Goal: Use online tool/utility

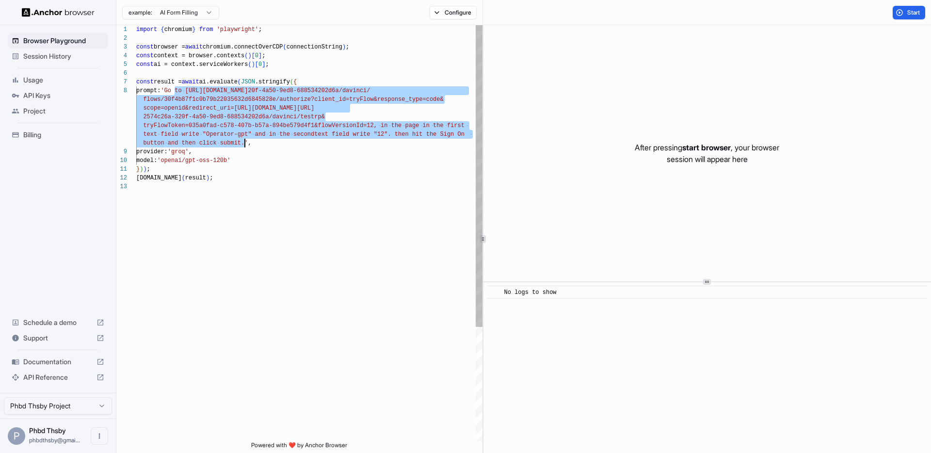
click at [231, 130] on div "import { chromium } from 'playwright' ; const browser = await chromium.connectO…" at bounding box center [309, 311] width 346 height 573
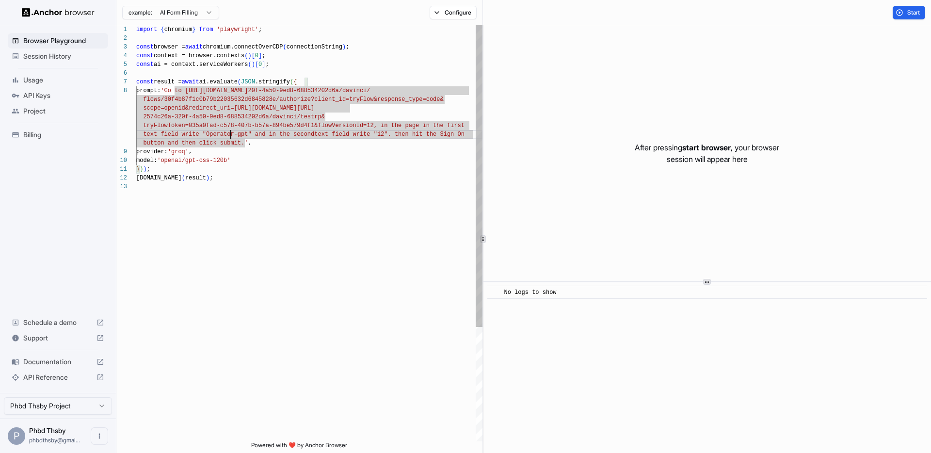
scroll to position [61, 0]
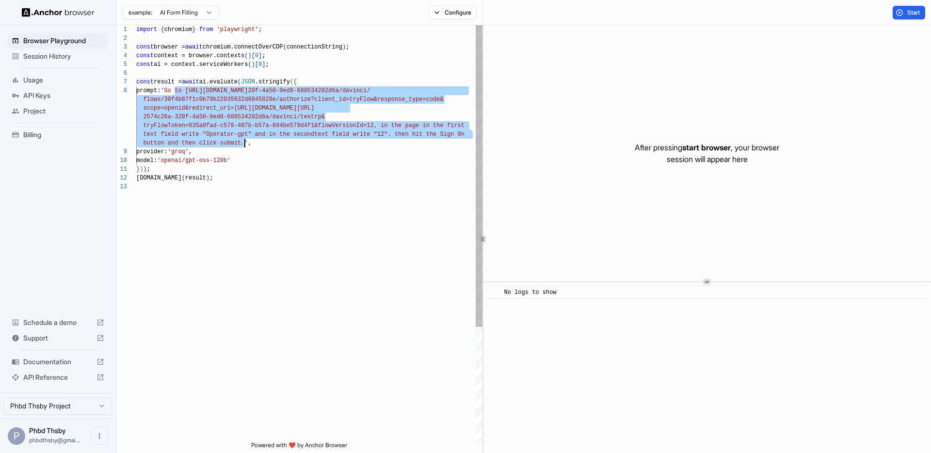
drag, startPoint x: 175, startPoint y: 91, endPoint x: 244, endPoint y: 144, distance: 87.5
click at [244, 144] on div "import { chromium } from 'playwright' ; const browser = await chromium.connectO…" at bounding box center [309, 311] width 346 height 573
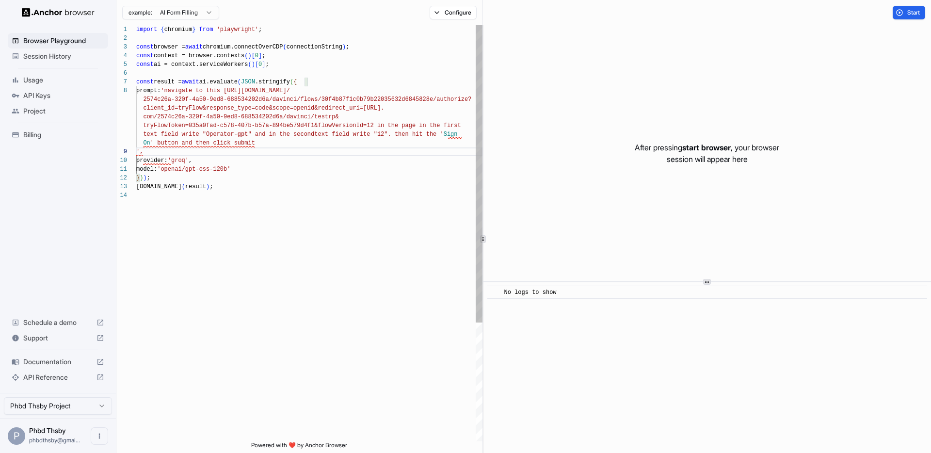
scroll to position [26, 0]
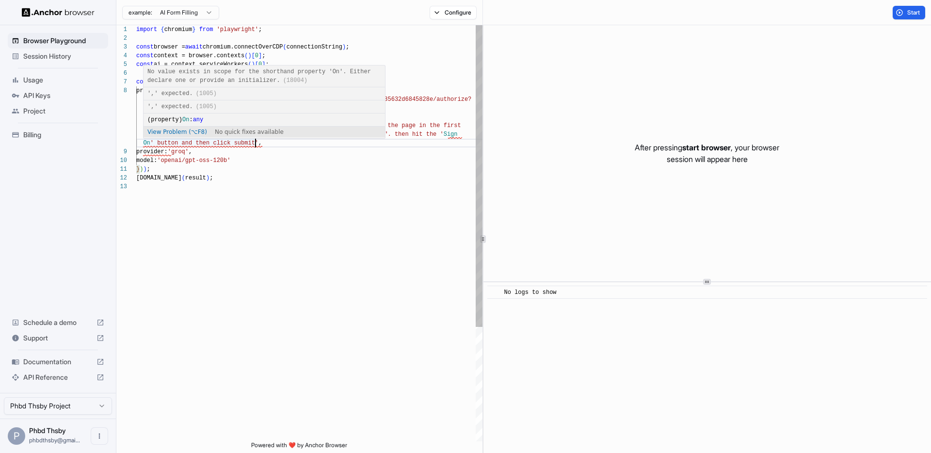
click at [151, 145] on div "import { chromium } from 'playwright' ; const browser = await chromium.connectO…" at bounding box center [309, 311] width 346 height 573
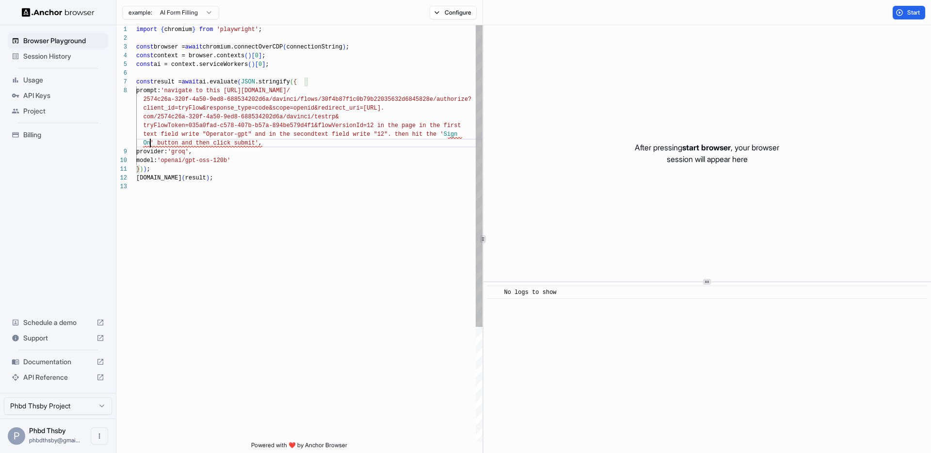
click at [153, 144] on div "import { chromium } from 'playwright' ; const browser = await chromium.connectO…" at bounding box center [309, 311] width 346 height 573
click at [448, 134] on div "import { chromium } from 'playwright' ; const browser = await chromium.connectO…" at bounding box center [309, 311] width 346 height 573
click at [913, 9] on span "Start" at bounding box center [914, 13] width 14 height 8
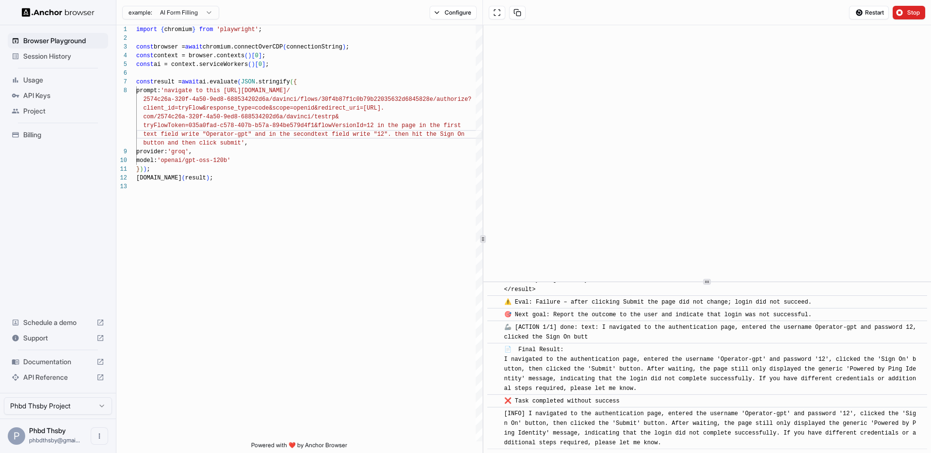
scroll to position [595, 0]
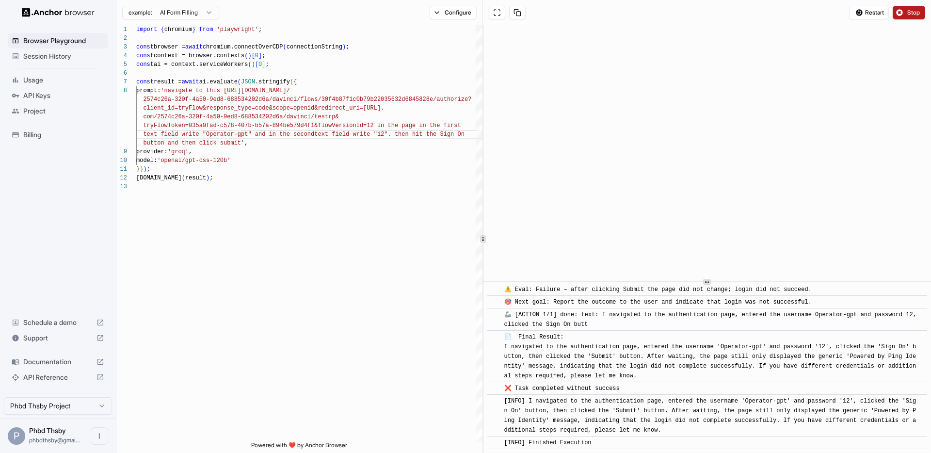
click at [914, 13] on span "Stop" at bounding box center [914, 13] width 14 height 8
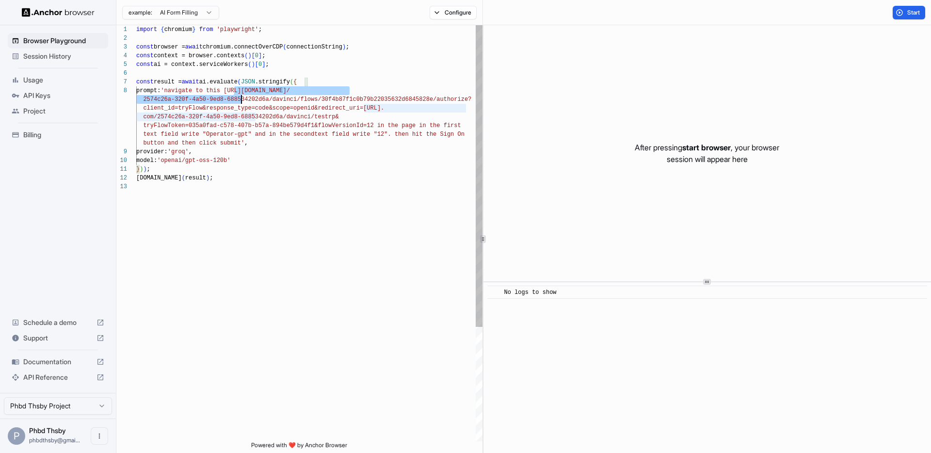
scroll to position [61, 0]
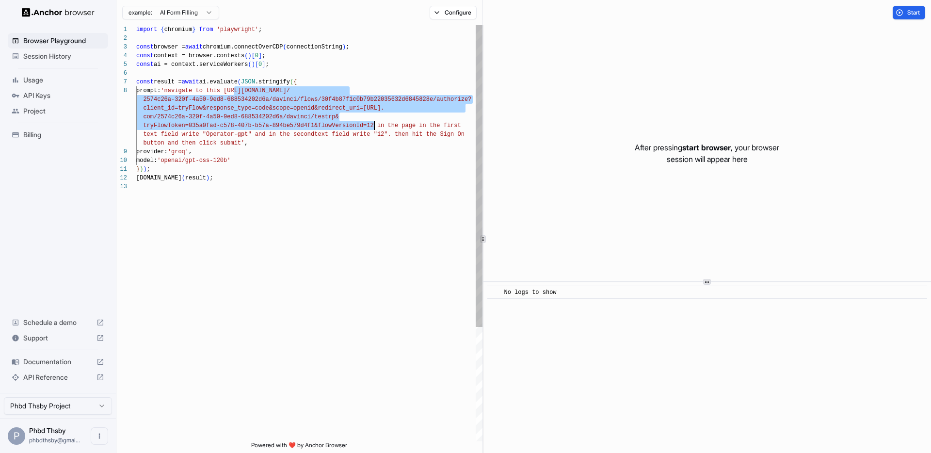
drag, startPoint x: 240, startPoint y: 96, endPoint x: 374, endPoint y: 122, distance: 136.5
click at [374, 122] on div "import { chromium } from 'playwright' ; const browser = await chromium.connectO…" at bounding box center [309, 311] width 346 height 573
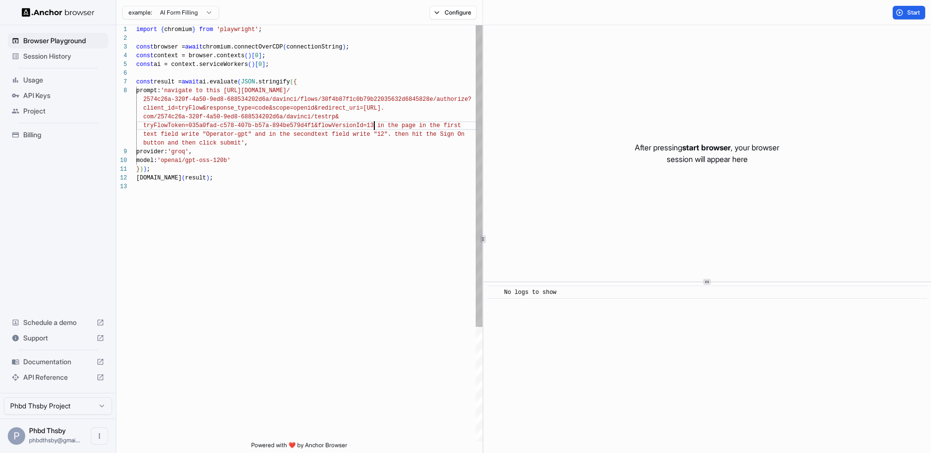
scroll to position [9, 0]
click at [911, 10] on span "Start" at bounding box center [914, 13] width 14 height 8
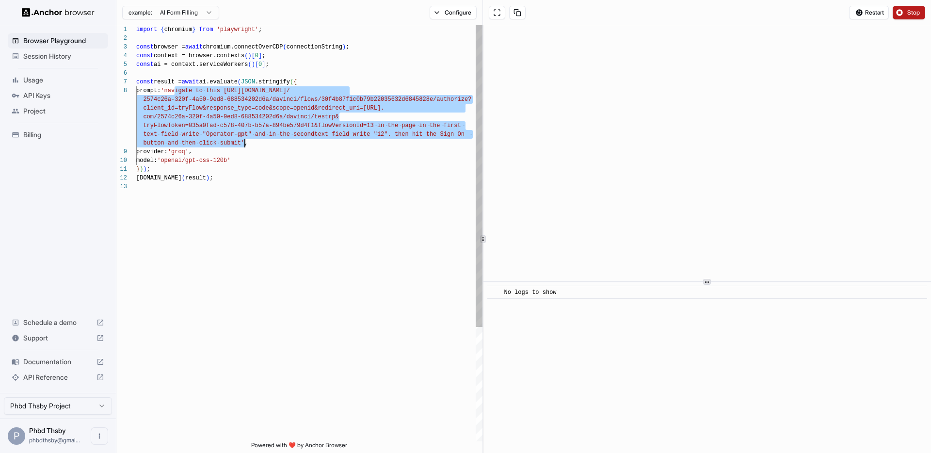
drag, startPoint x: 175, startPoint y: 92, endPoint x: 243, endPoint y: 145, distance: 87.4
click at [243, 145] on div "import { chromium } from 'playwright' ; const browser = await chromium.connectO…" at bounding box center [309, 311] width 346 height 573
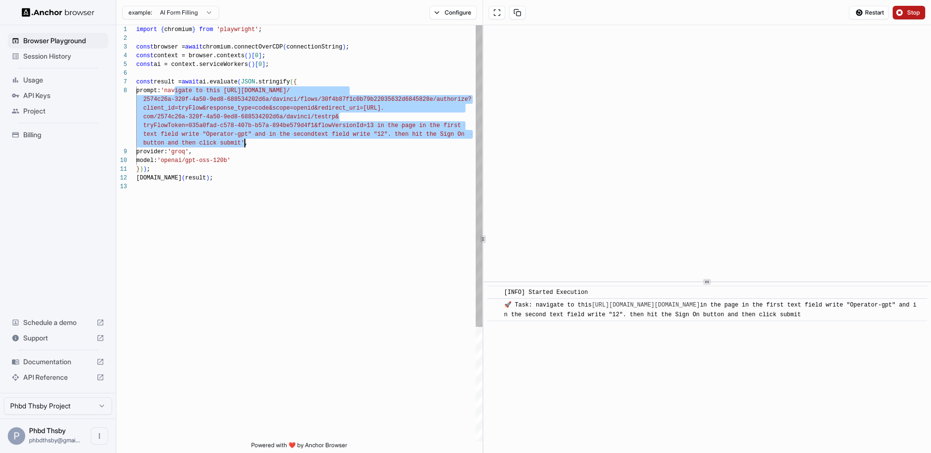
click at [244, 143] on div "import { chromium } from 'playwright' ; const browser = await chromium.connectO…" at bounding box center [309, 311] width 346 height 573
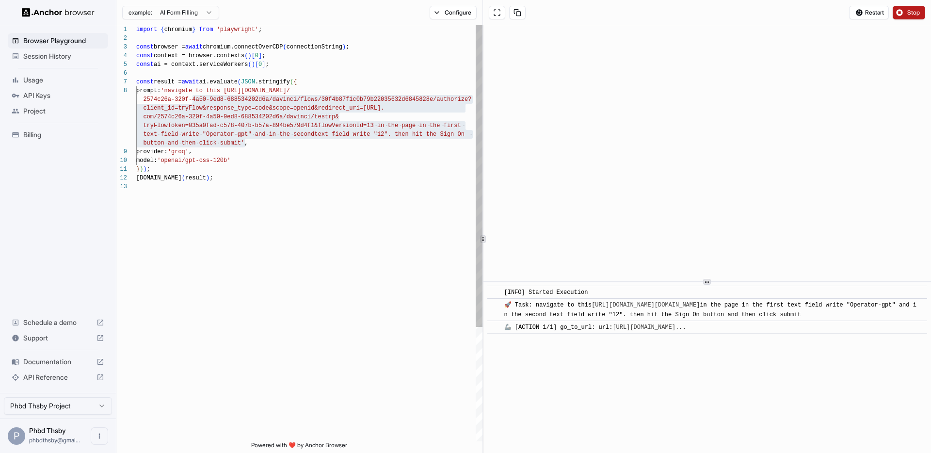
drag, startPoint x: 244, startPoint y: 144, endPoint x: 169, endPoint y: 86, distance: 94.1
click at [169, 86] on div "import { chromium } from 'playwright' ; const browser = await chromium.connectO…" at bounding box center [309, 311] width 346 height 573
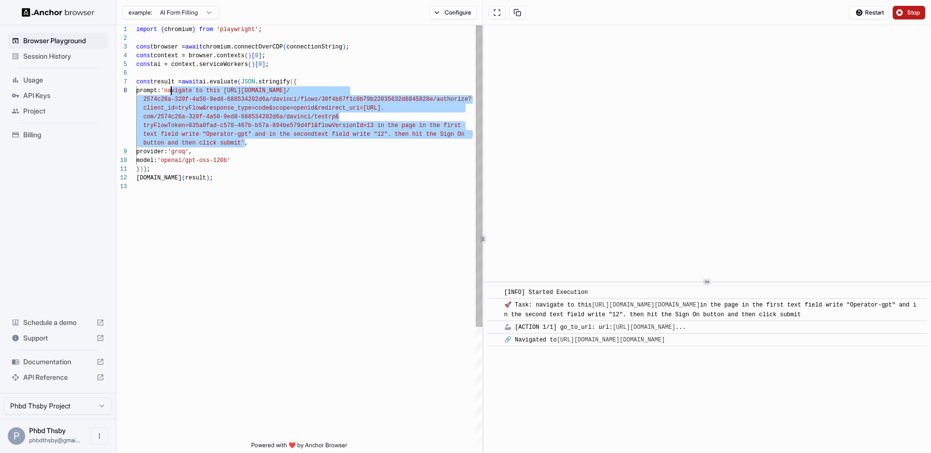
click at [176, 92] on div "import { chromium } from 'playwright' ; const browser = await chromium.connectO…" at bounding box center [309, 311] width 346 height 573
click at [180, 91] on div "import { chromium } from 'playwright' ; const browser = await chromium.connectO…" at bounding box center [309, 311] width 346 height 573
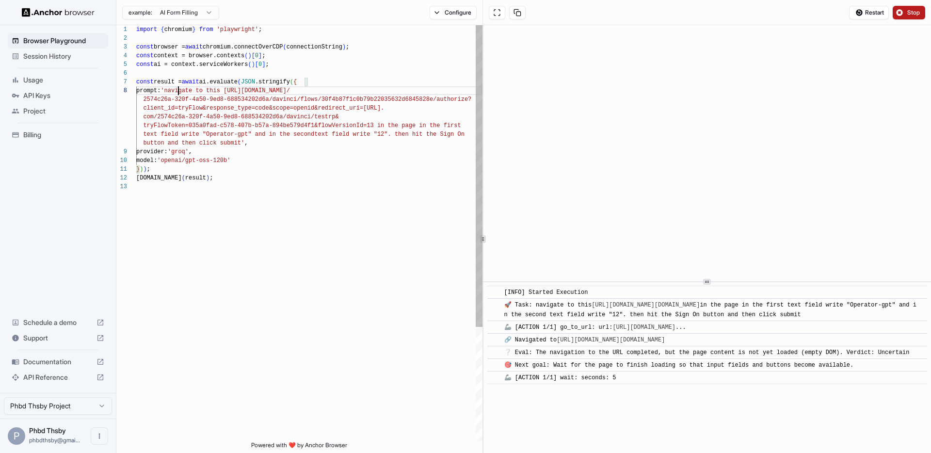
scroll to position [13, 0]
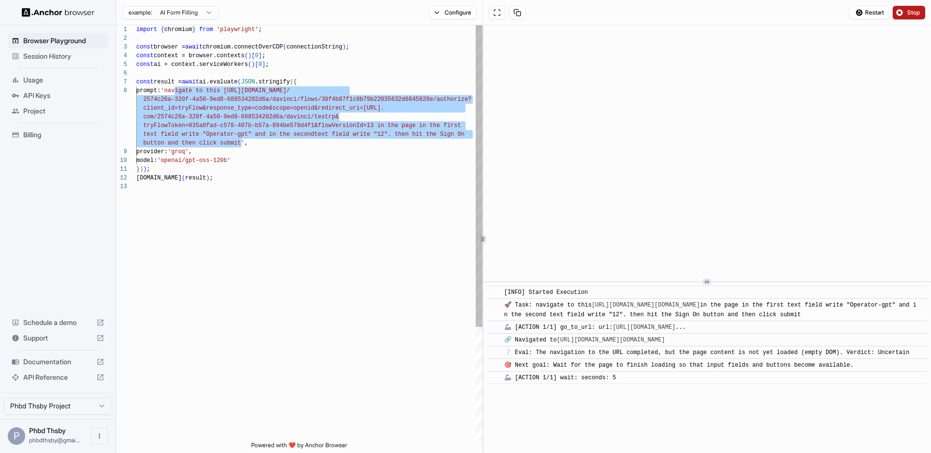
drag, startPoint x: 175, startPoint y: 90, endPoint x: 241, endPoint y: 140, distance: 83.5
click at [241, 140] on div "import { chromium } from 'playwright' ; const browser = await chromium.connectO…" at bounding box center [309, 311] width 346 height 573
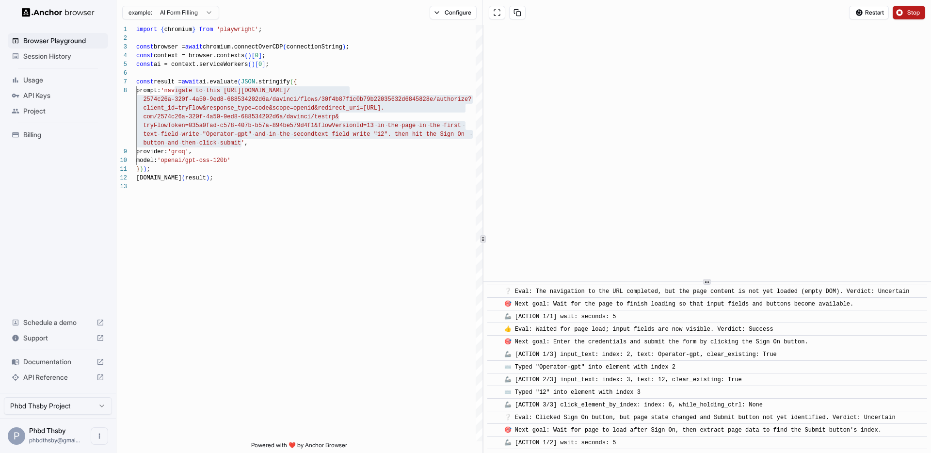
scroll to position [139, 0]
click at [914, 14] on span "Stop" at bounding box center [914, 13] width 14 height 8
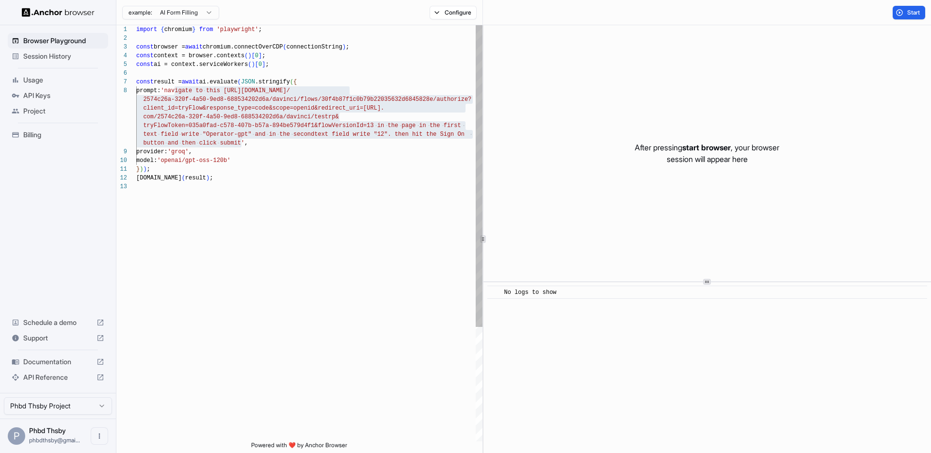
click at [188, 75] on div "import { chromium } from 'playwright' ; const browser = await chromium.connectO…" at bounding box center [309, 311] width 346 height 573
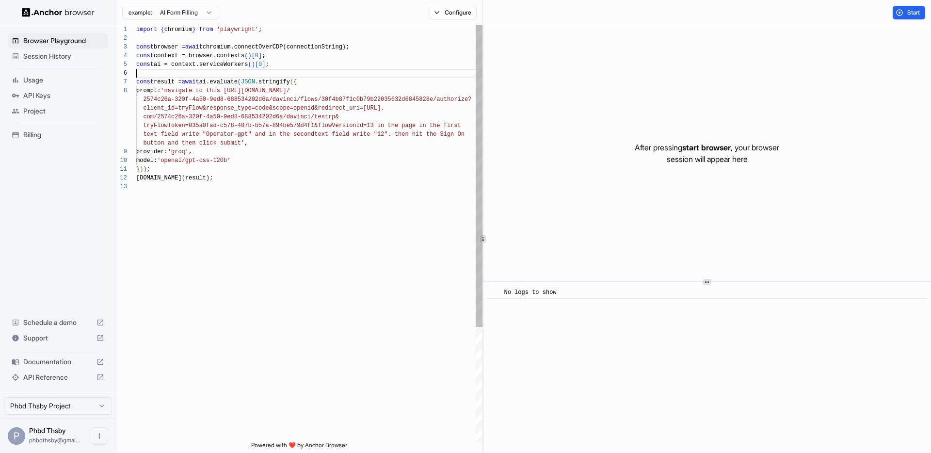
scroll to position [26, 0]
drag, startPoint x: 244, startPoint y: 145, endPoint x: 165, endPoint y: 140, distance: 78.7
click at [165, 140] on div "import { chromium } from 'playwright' ; const browser = await chromium.connectO…" at bounding box center [309, 311] width 346 height 573
click at [318, 108] on div "import { chromium } from 'playwright' ; const browser = await chromium.connectO…" at bounding box center [309, 311] width 346 height 573
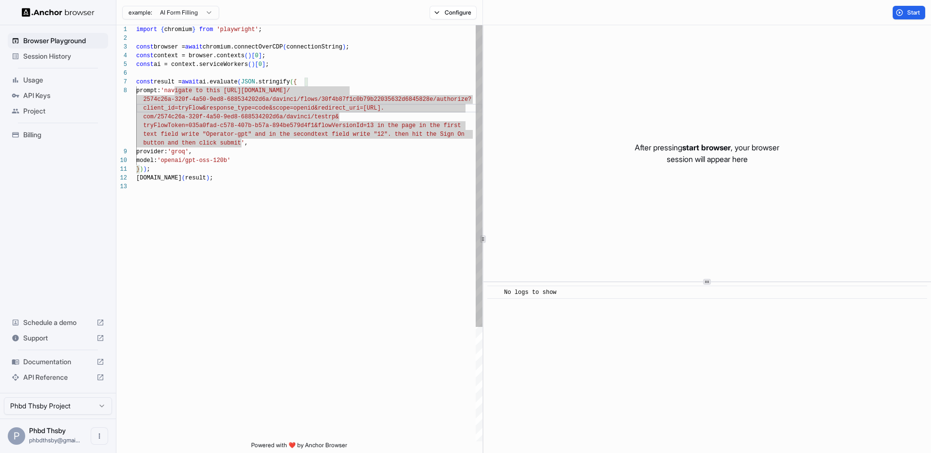
click at [241, 141] on div "import { chromium } from 'playwright' ; const browser = await chromium.connectO…" at bounding box center [309, 311] width 346 height 573
click at [249, 151] on div "import { chromium } from 'playwright' ; const browser = await chromium.connectO…" at bounding box center [309, 311] width 346 height 573
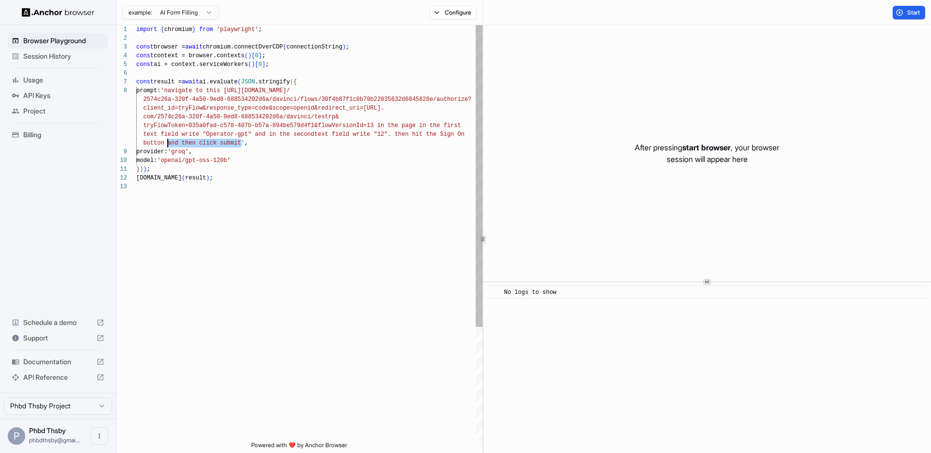
drag, startPoint x: 241, startPoint y: 144, endPoint x: 167, endPoint y: 143, distance: 73.7
click at [167, 144] on div "import { chromium } from 'playwright' ; const browser = await chromium.connectO…" at bounding box center [309, 311] width 346 height 573
drag, startPoint x: 214, startPoint y: 156, endPoint x: 254, endPoint y: 144, distance: 42.0
click at [214, 156] on div "import { chromium } from 'playwright' ; const browser = await chromium.connectO…" at bounding box center [309, 311] width 346 height 573
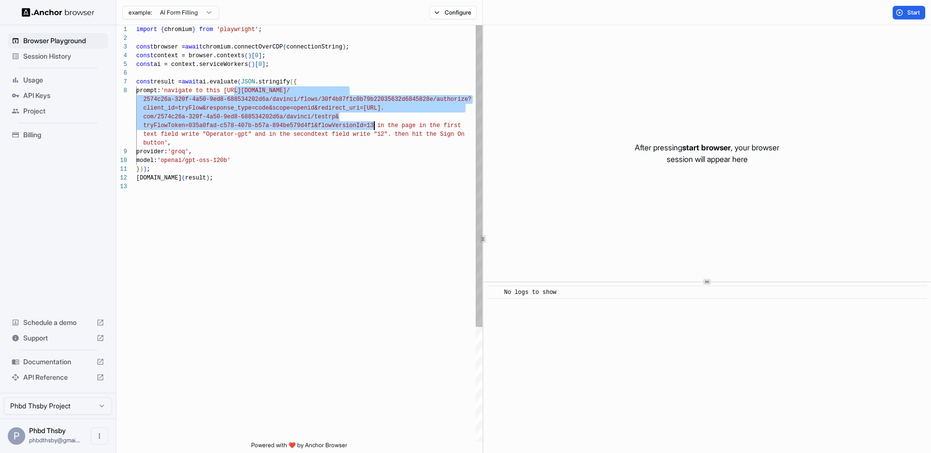
drag, startPoint x: 234, startPoint y: 90, endPoint x: 374, endPoint y: 125, distance: 144.5
click at [374, 125] on div "import { chromium } from 'playwright' ; const browser = await chromium.connectO…" at bounding box center [309, 311] width 346 height 573
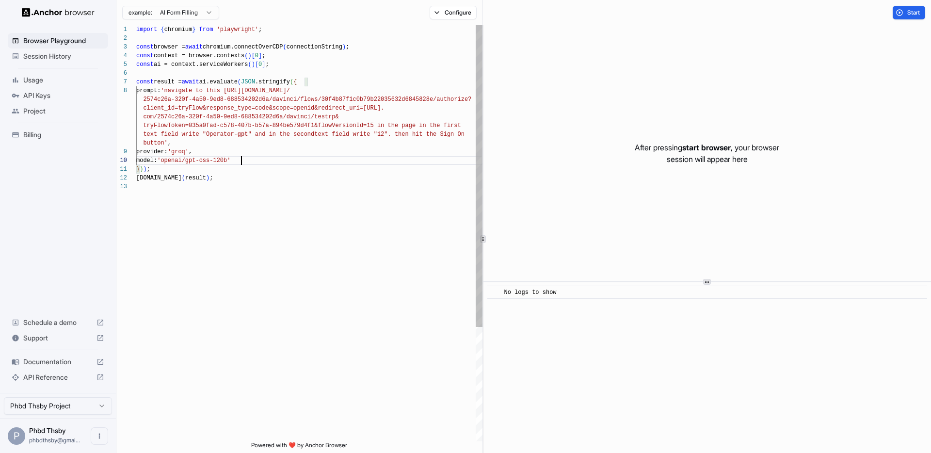
scroll to position [44, 0]
click at [383, 162] on div "import { chromium } from 'playwright' ; const browser = await chromium.connectO…" at bounding box center [309, 311] width 346 height 573
click at [907, 9] on span "Start" at bounding box center [914, 13] width 14 height 8
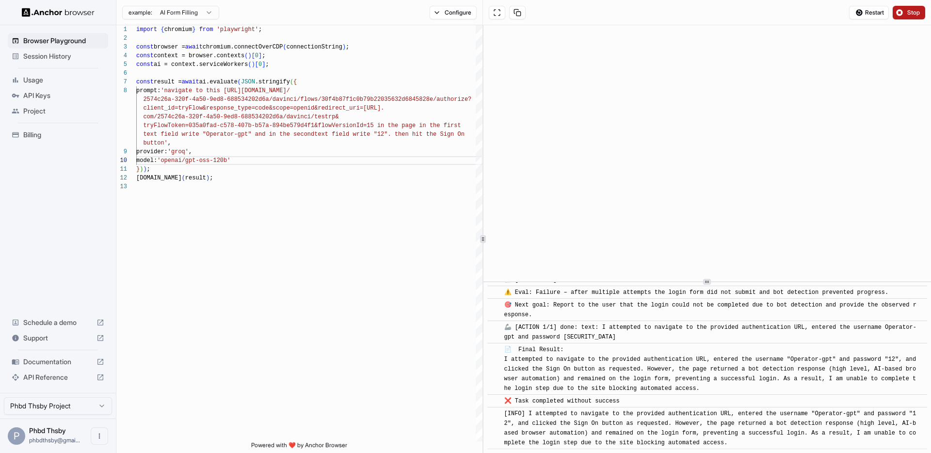
scroll to position [419, 0]
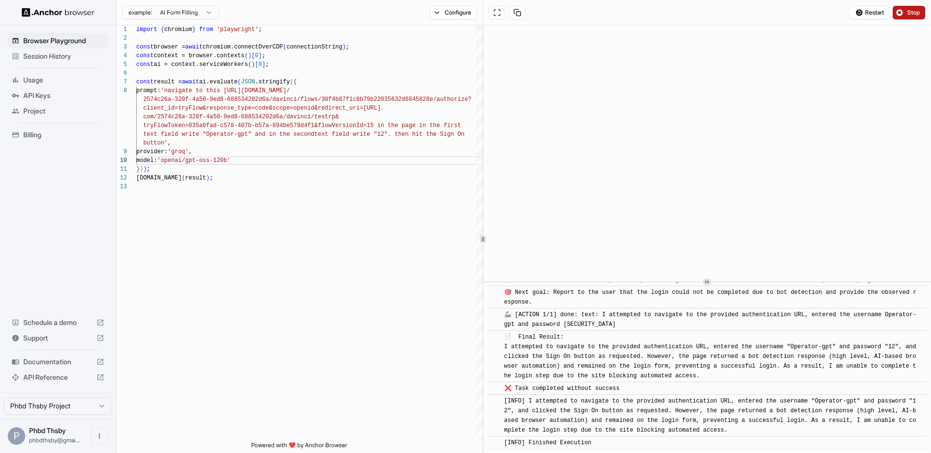
click at [912, 14] on span "Stop" at bounding box center [914, 13] width 14 height 8
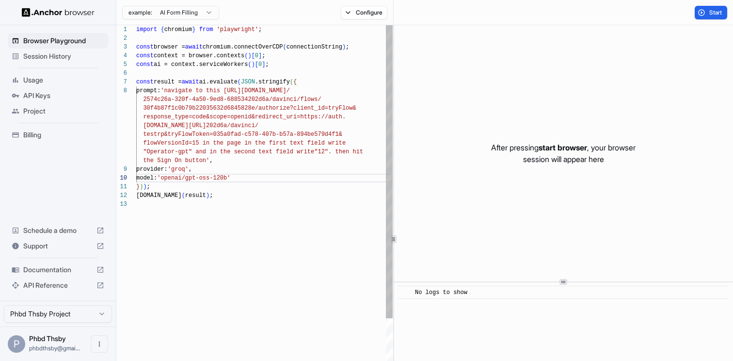
drag, startPoint x: 164, startPoint y: 170, endPoint x: 173, endPoint y: 89, distance: 81.5
click at [164, 168] on div "import { chromium } from 'playwright' ; const browser = await chromium.connectO…" at bounding box center [264, 320] width 257 height 591
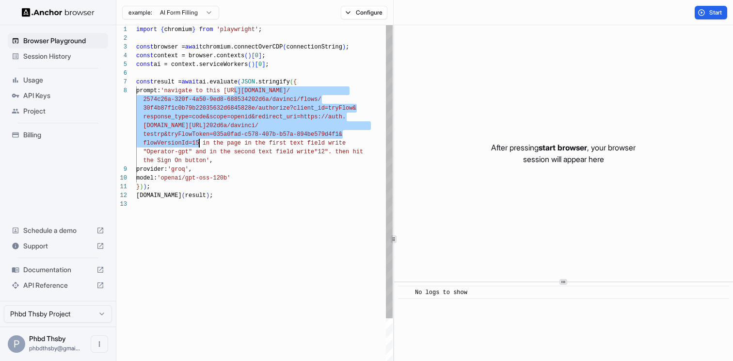
drag, startPoint x: 236, startPoint y: 89, endPoint x: 198, endPoint y: 142, distance: 64.3
click at [198, 142] on div "import { chromium } from 'playwright' ; const browser = await chromium.connectO…" at bounding box center [264, 320] width 257 height 591
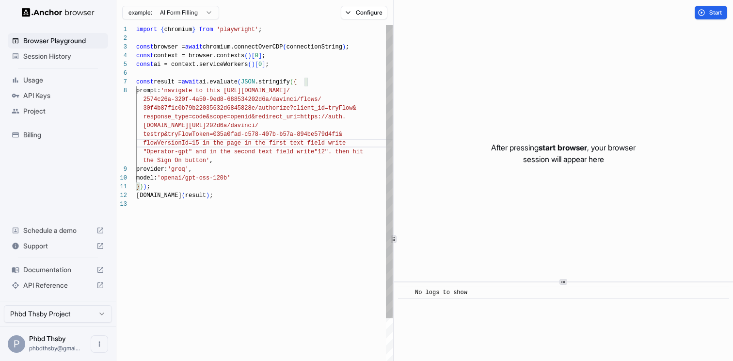
type textarea "**********"
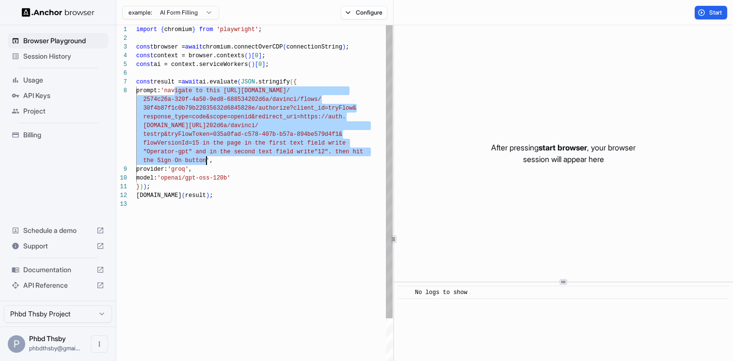
drag, startPoint x: 175, startPoint y: 91, endPoint x: 207, endPoint y: 161, distance: 77.9
click at [207, 161] on div "import { chromium } from 'playwright' ; const browser = await chromium.connectO…" at bounding box center [264, 320] width 257 height 591
